Goal: Information Seeking & Learning: Learn about a topic

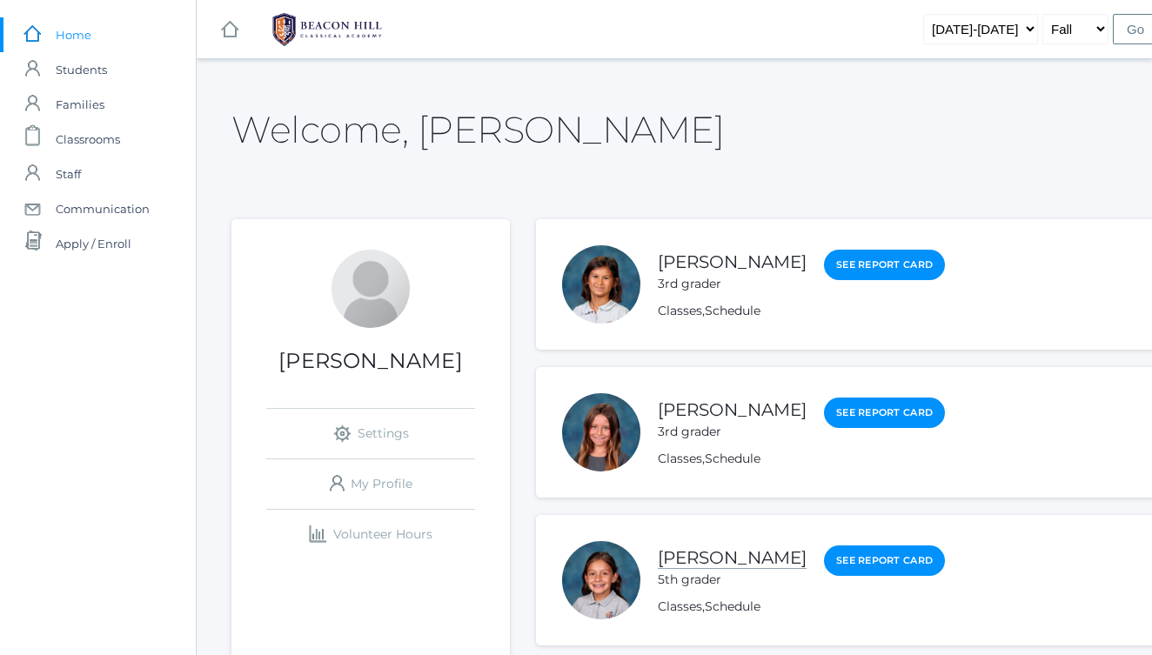
click at [765, 560] on link "[PERSON_NAME]" at bounding box center [732, 558] width 149 height 22
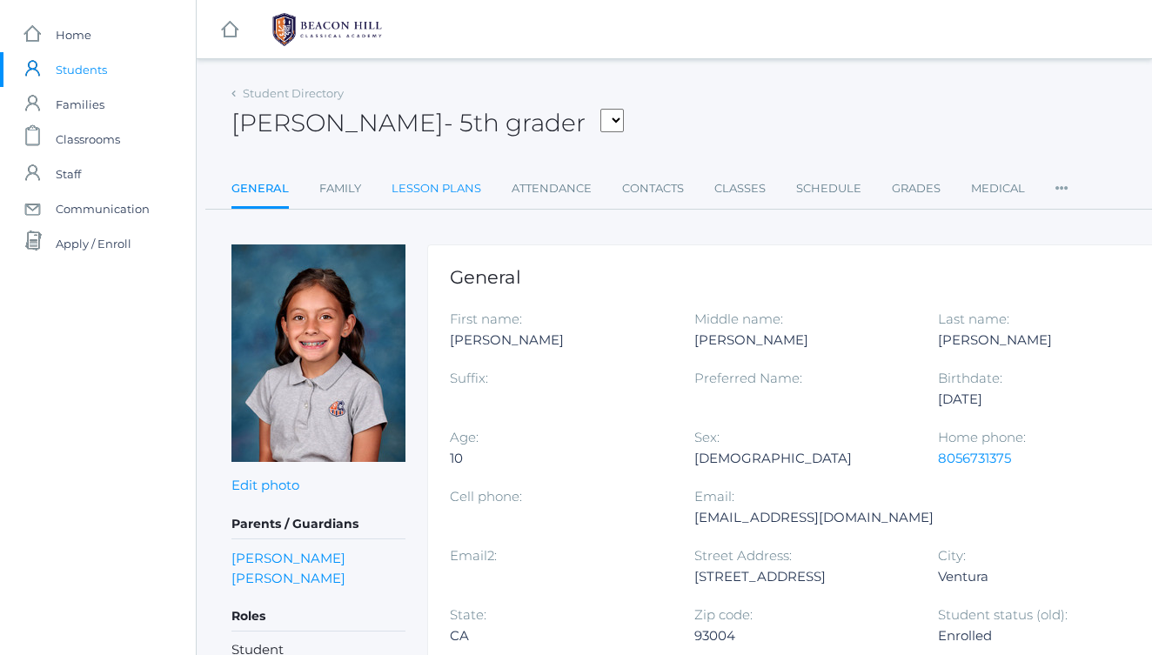
click at [464, 195] on link "Lesson Plans" at bounding box center [436, 188] width 90 height 35
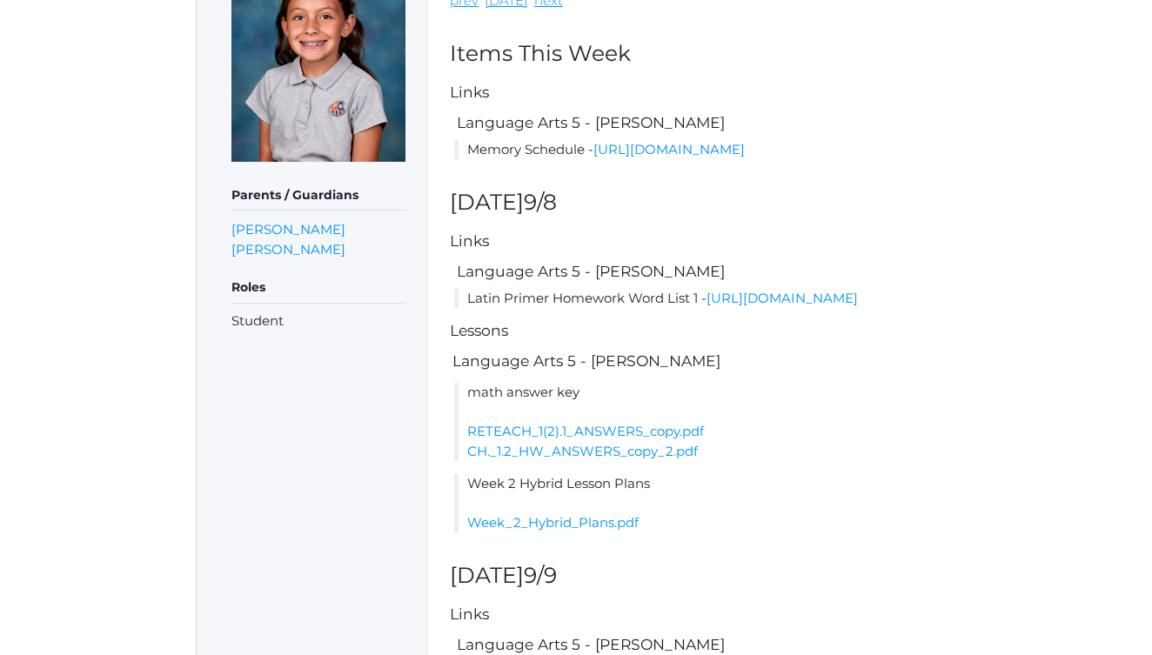
scroll to position [302, 0]
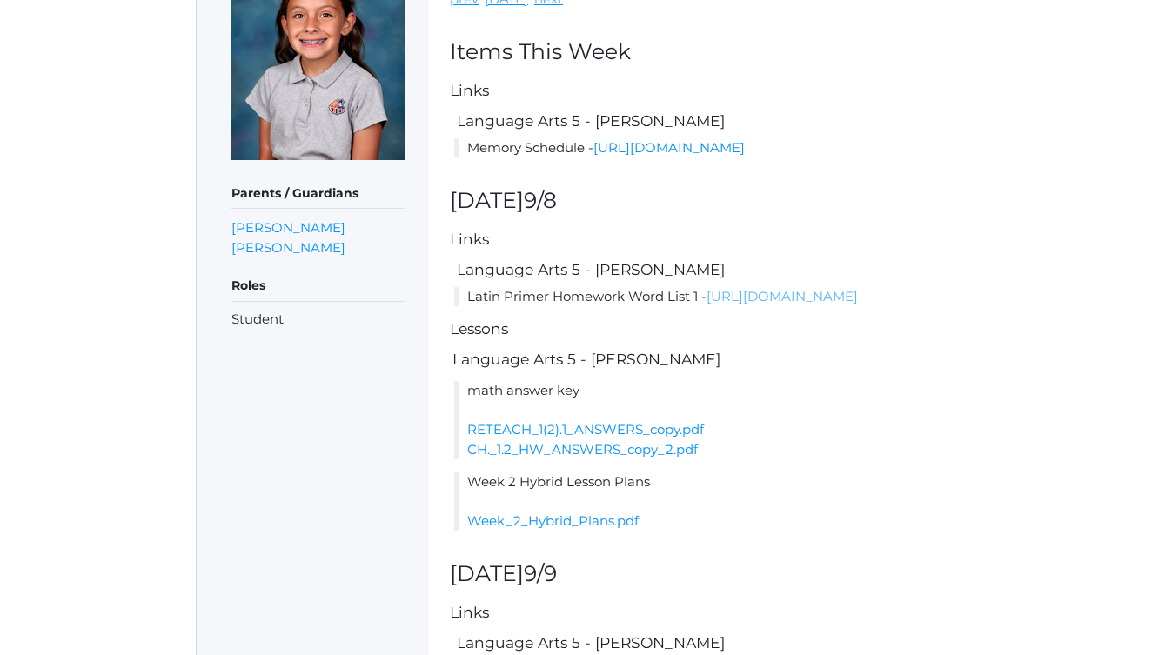
click at [706, 304] on link "[URL][DOMAIN_NAME]" at bounding box center [781, 296] width 151 height 17
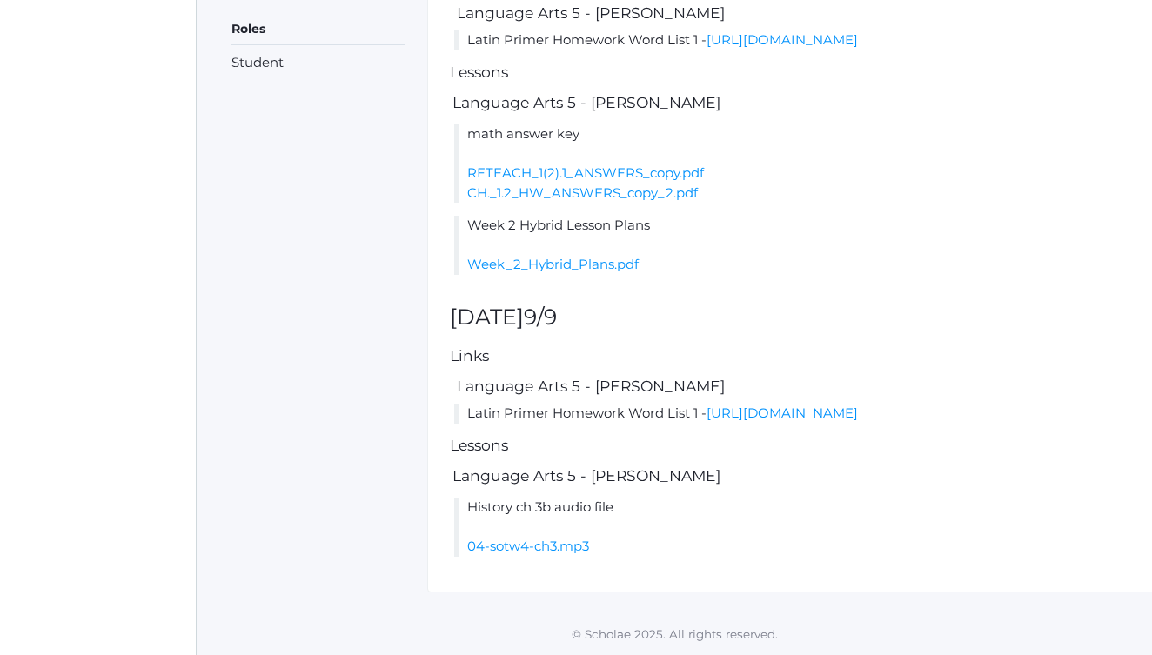
scroll to position [601, 0]
click at [706, 417] on link "[URL][DOMAIN_NAME]" at bounding box center [781, 412] width 151 height 17
click at [603, 256] on link "Week_2_Hybrid_Plans.pdf" at bounding box center [552, 264] width 171 height 17
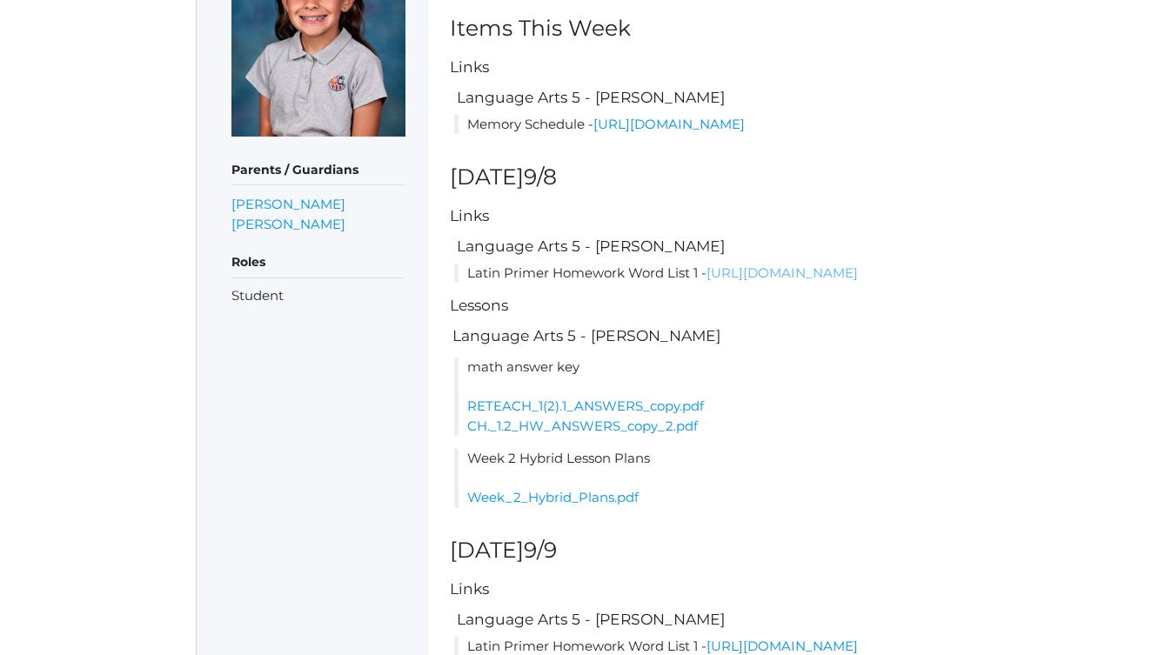
scroll to position [278, 0]
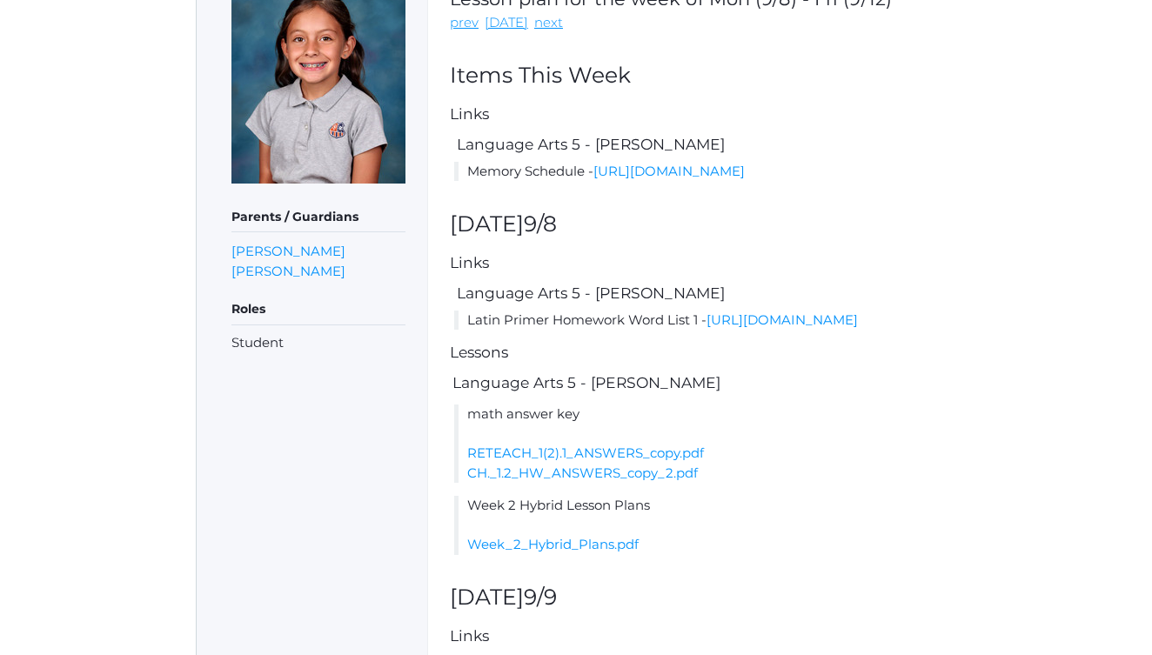
click at [690, 179] on li "Memory Schedule - [URL][DOMAIN_NAME]" at bounding box center [818, 172] width 729 height 20
click at [691, 171] on link "[URL][DOMAIN_NAME]" at bounding box center [668, 171] width 151 height 17
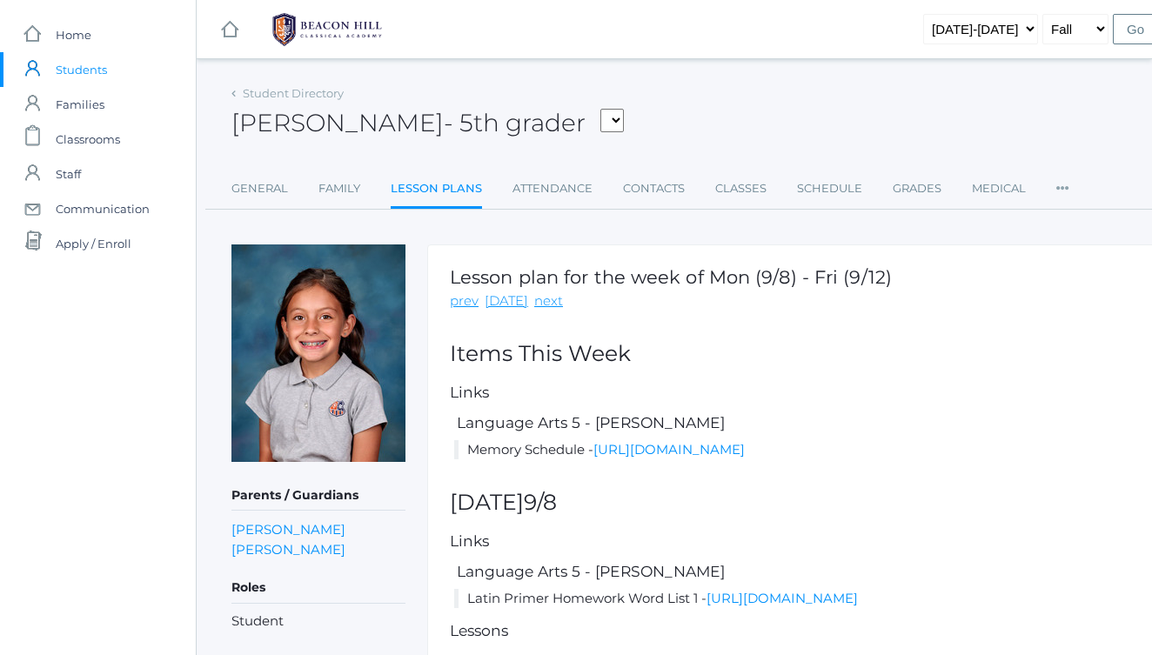
scroll to position [0, 0]
click at [97, 37] on link "icons/ui/navigation/home Created with Sketch. Home" at bounding box center [98, 34] width 196 height 35
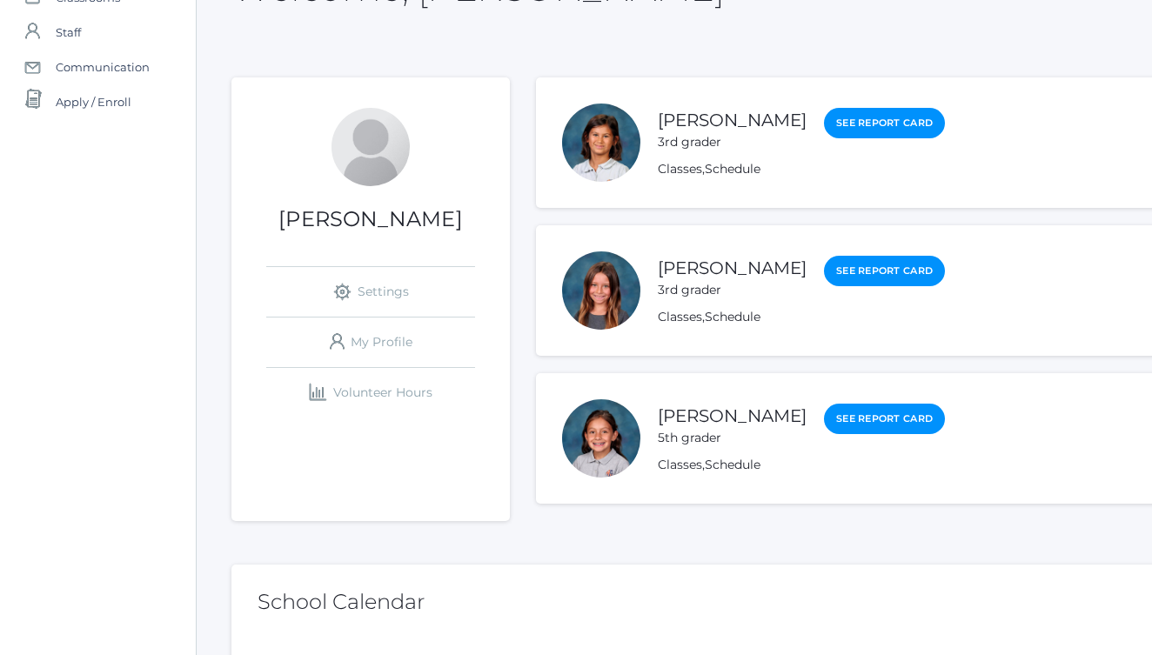
scroll to position [190, 0]
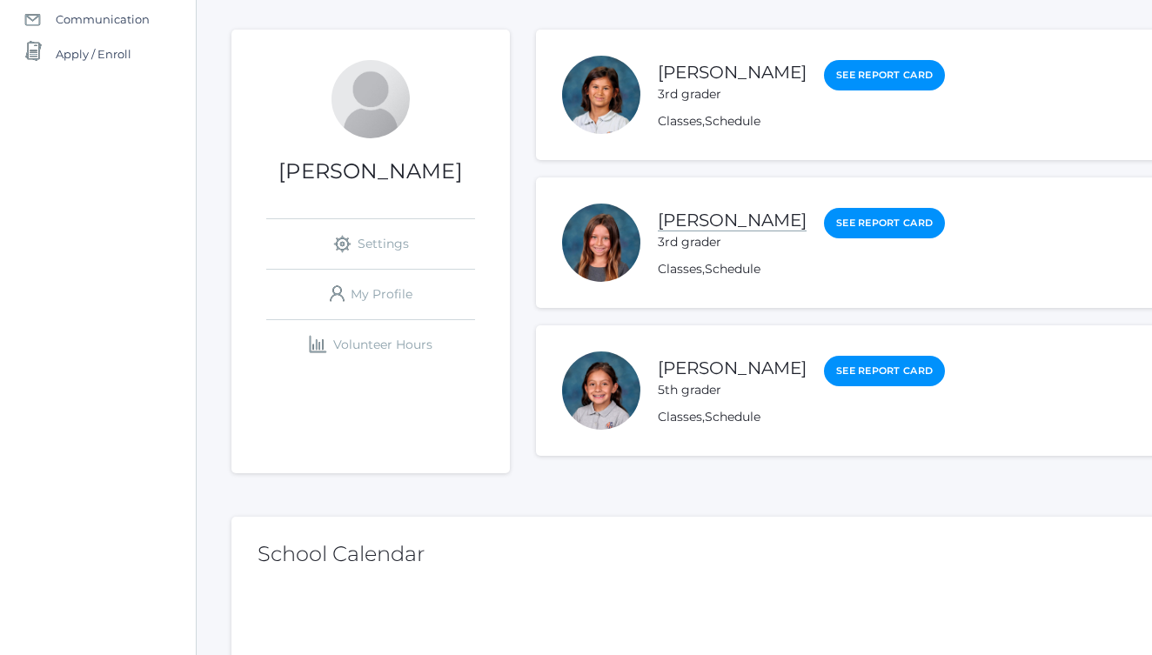
click at [781, 223] on link "[PERSON_NAME]" at bounding box center [732, 221] width 149 height 22
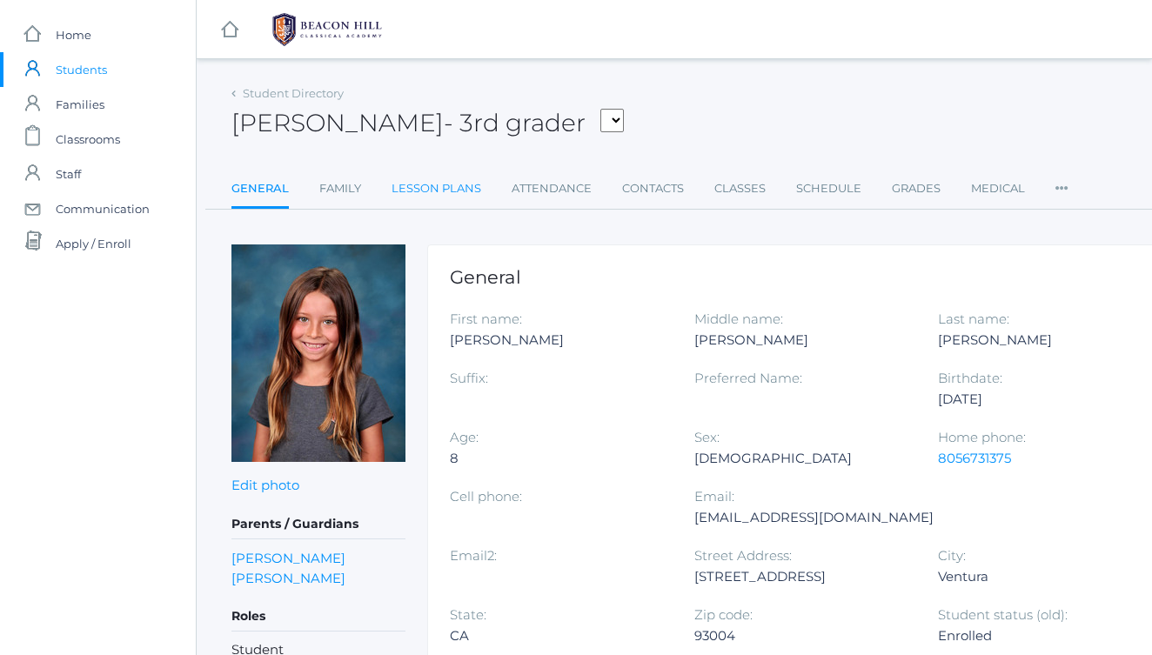
click at [444, 197] on link "Lesson Plans" at bounding box center [436, 188] width 90 height 35
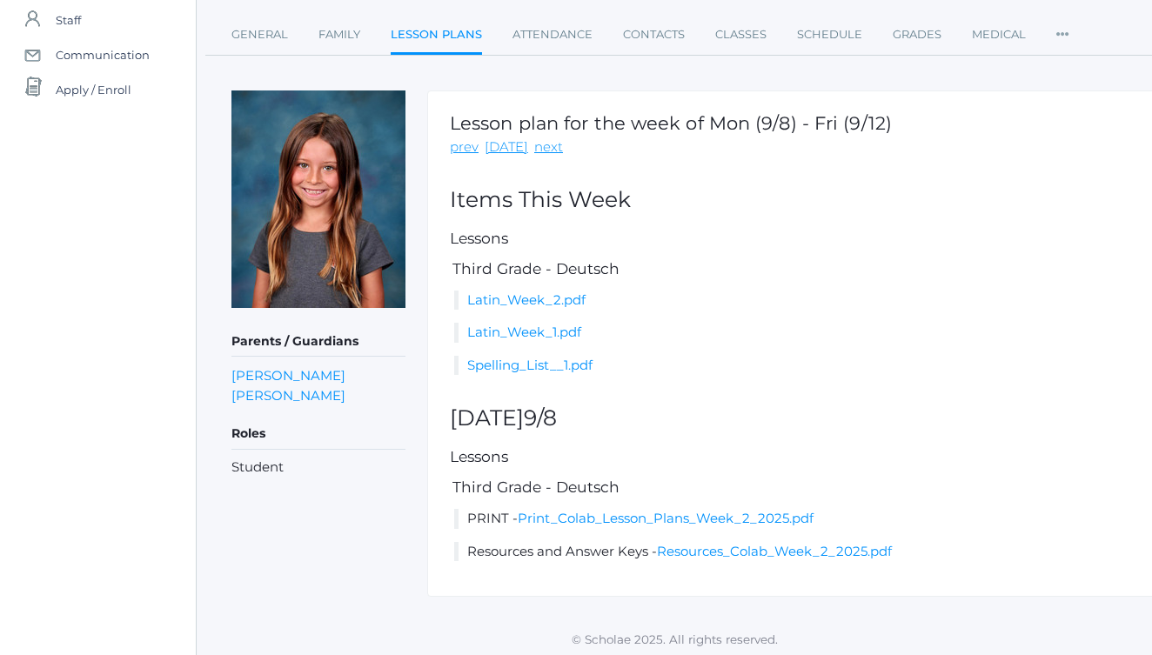
scroll to position [153, 0]
click at [664, 511] on link "Print_Colab_Lesson_Plans_Week_2_2025.pdf" at bounding box center [665, 519] width 296 height 17
